Goal: Transaction & Acquisition: Subscribe to service/newsletter

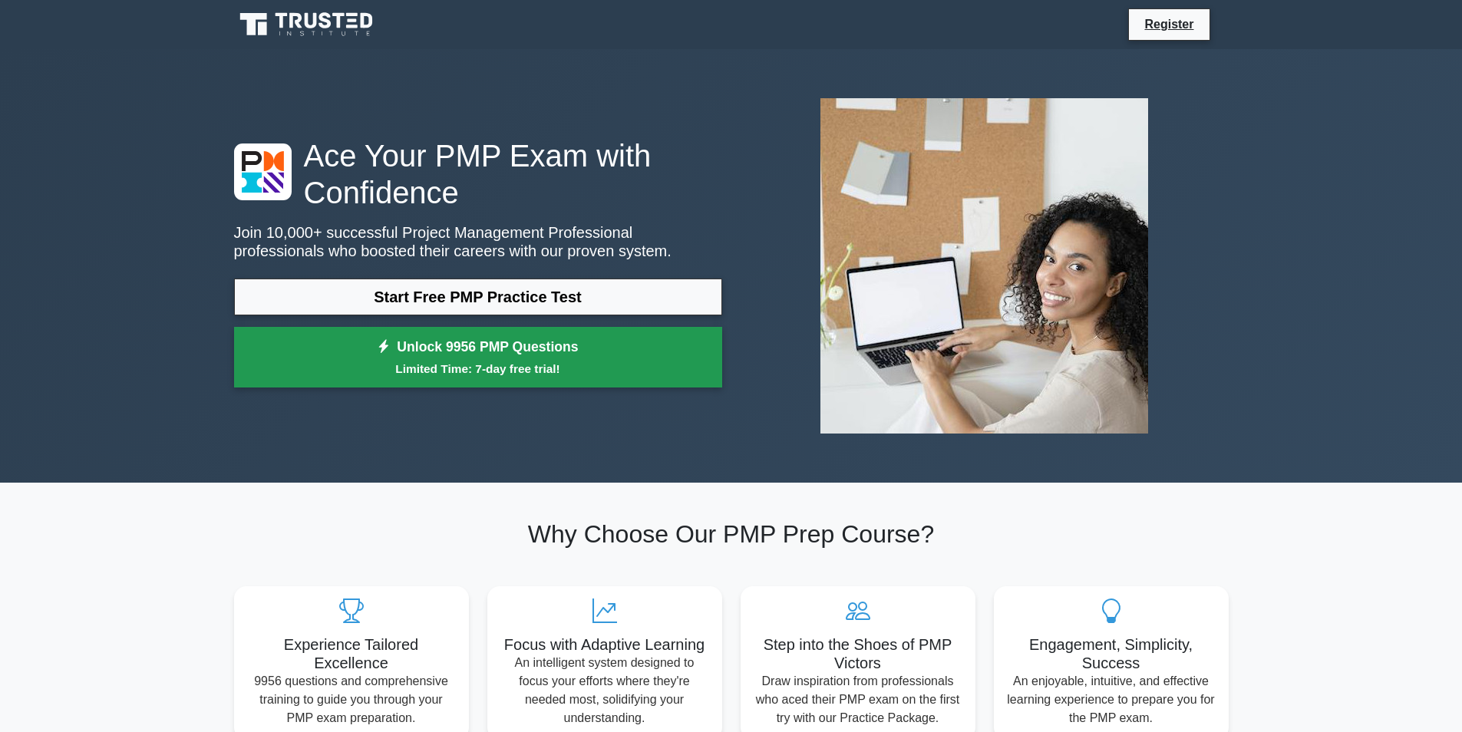
click at [439, 375] on small "Limited Time: 7-day free trial!" at bounding box center [478, 369] width 450 height 18
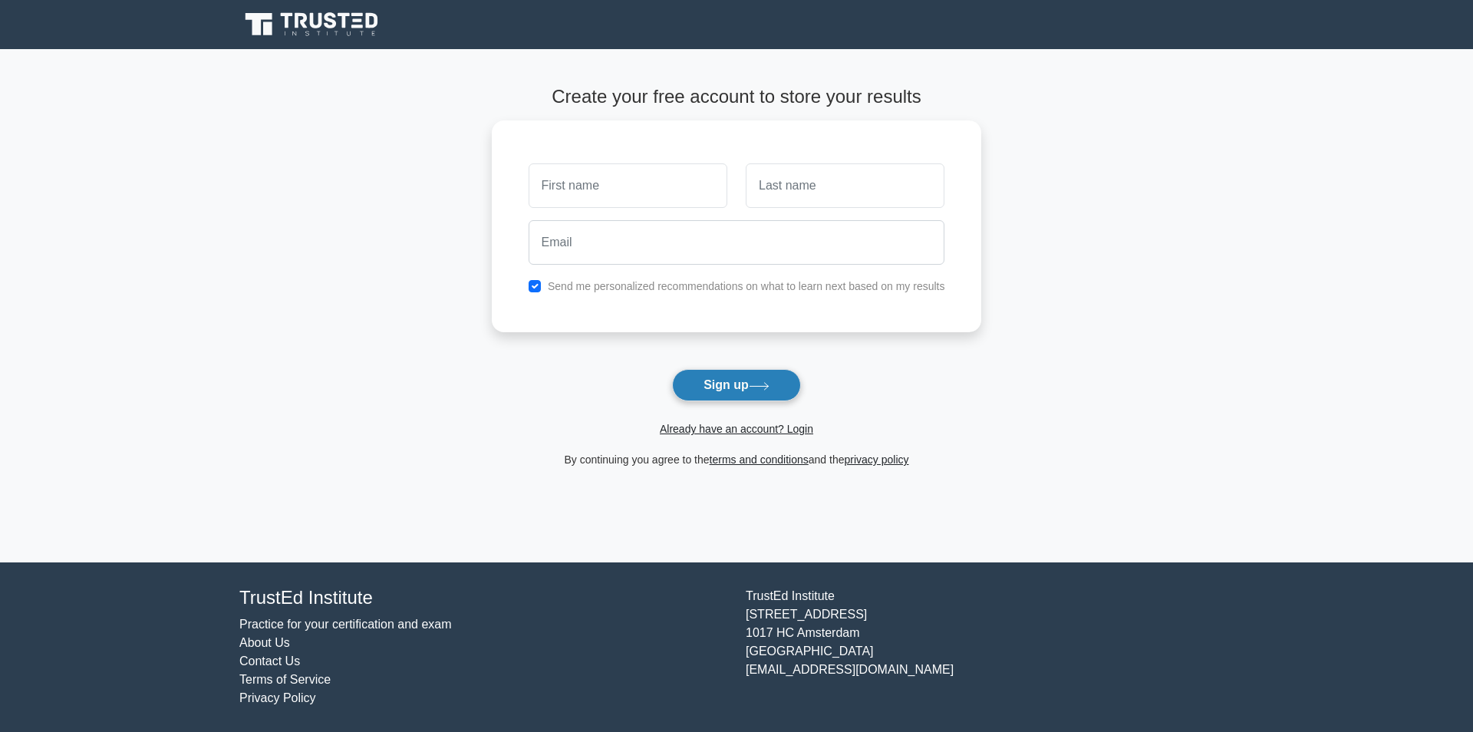
click at [789, 397] on button "Sign up" at bounding box center [736, 385] width 129 height 32
click at [679, 374] on button "Sign up" at bounding box center [736, 385] width 129 height 32
click at [725, 381] on button "Sign up" at bounding box center [736, 385] width 129 height 32
